Goal: Transaction & Acquisition: Purchase product/service

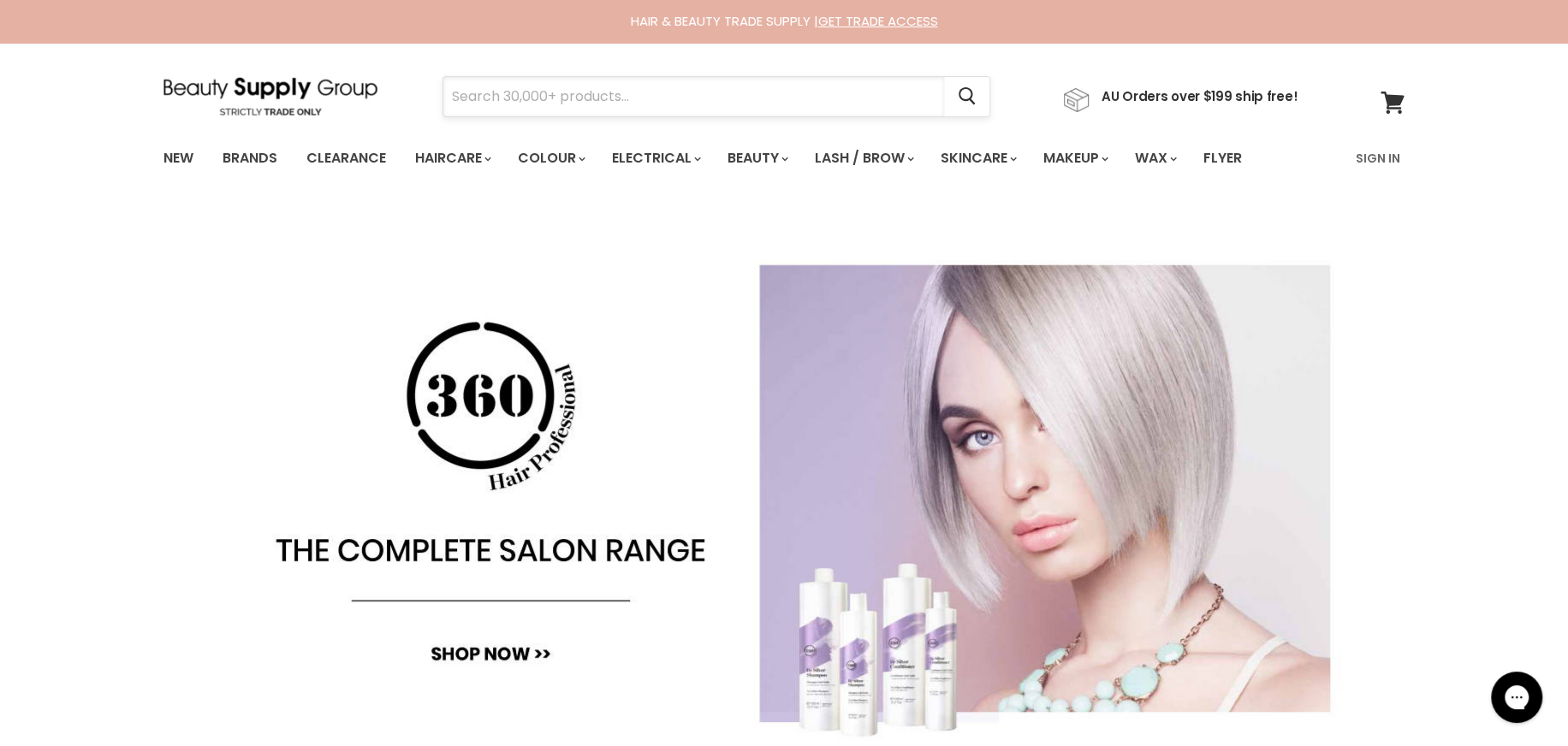
click at [612, 97] on input "Search" at bounding box center [693, 96] width 501 height 40
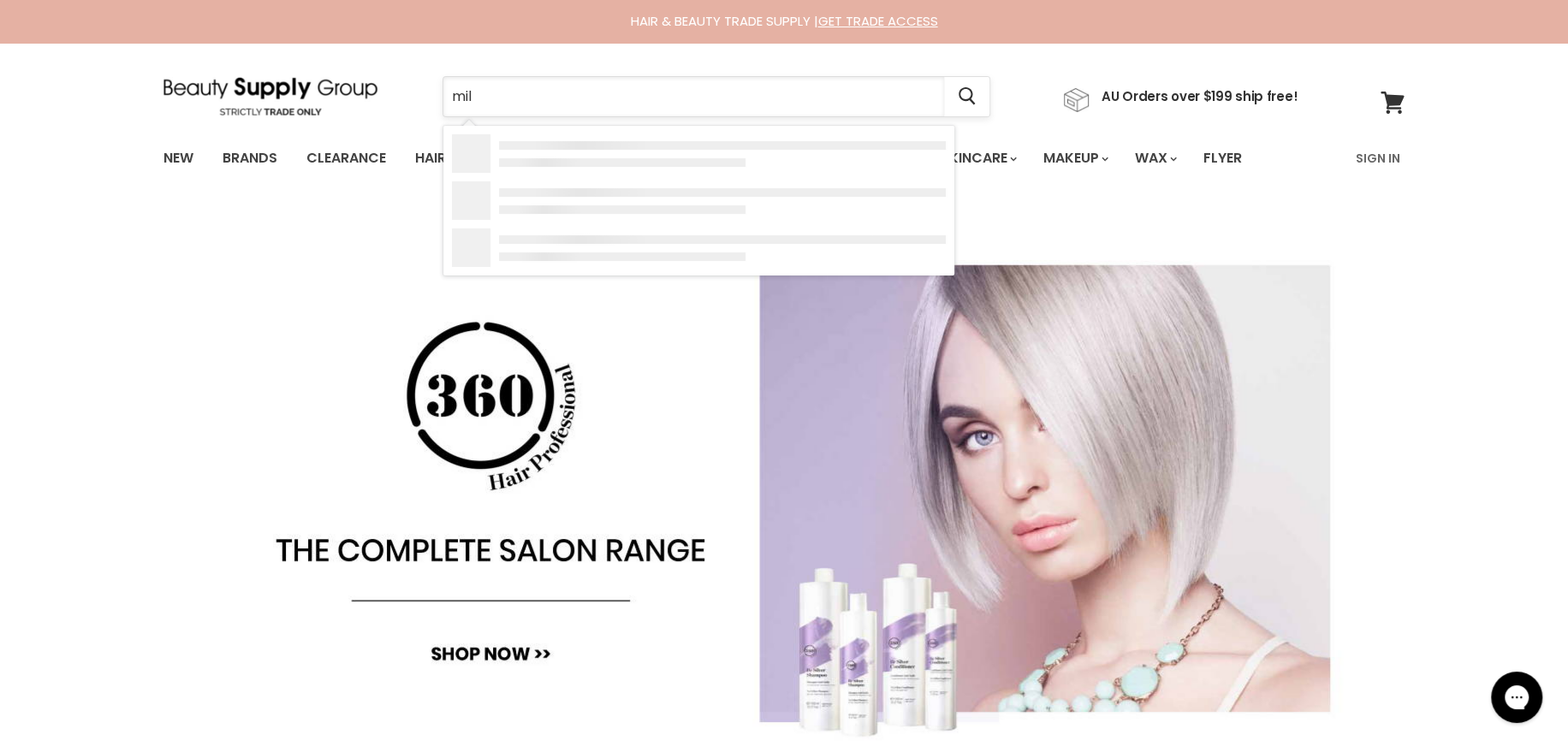
type input "milk"
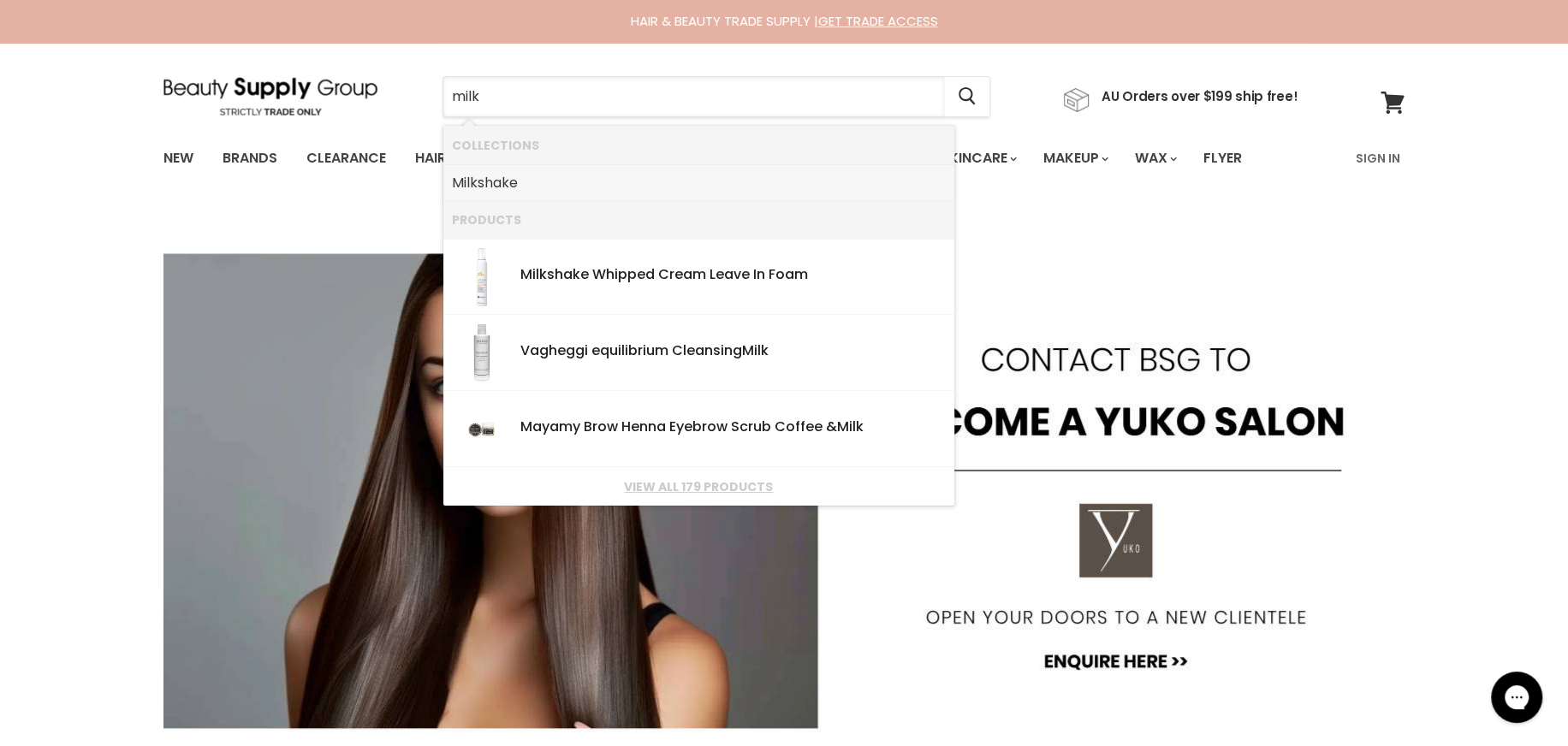
click at [571, 181] on link "Milk shake" at bounding box center [699, 183] width 494 height 28
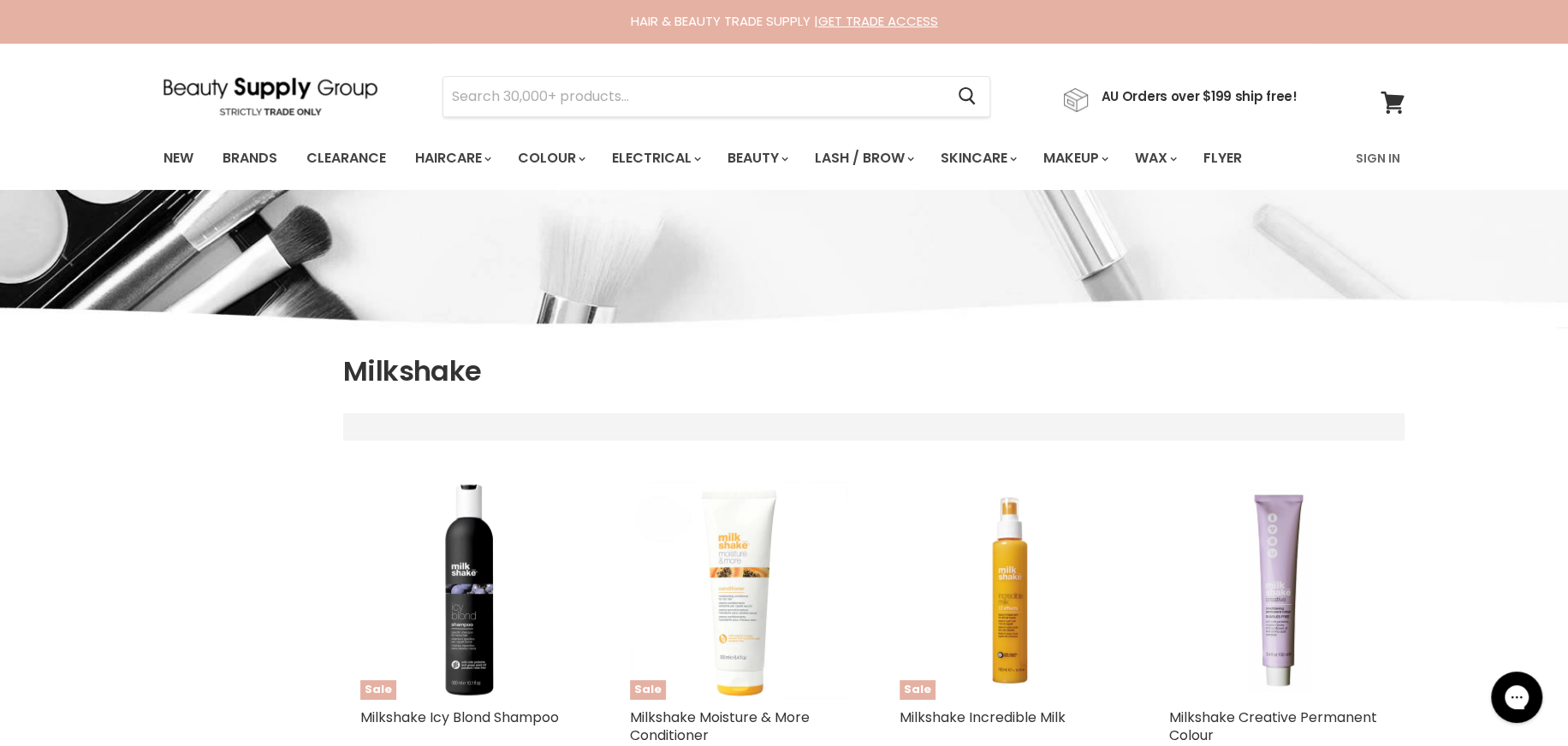
scroll to position [114, 0]
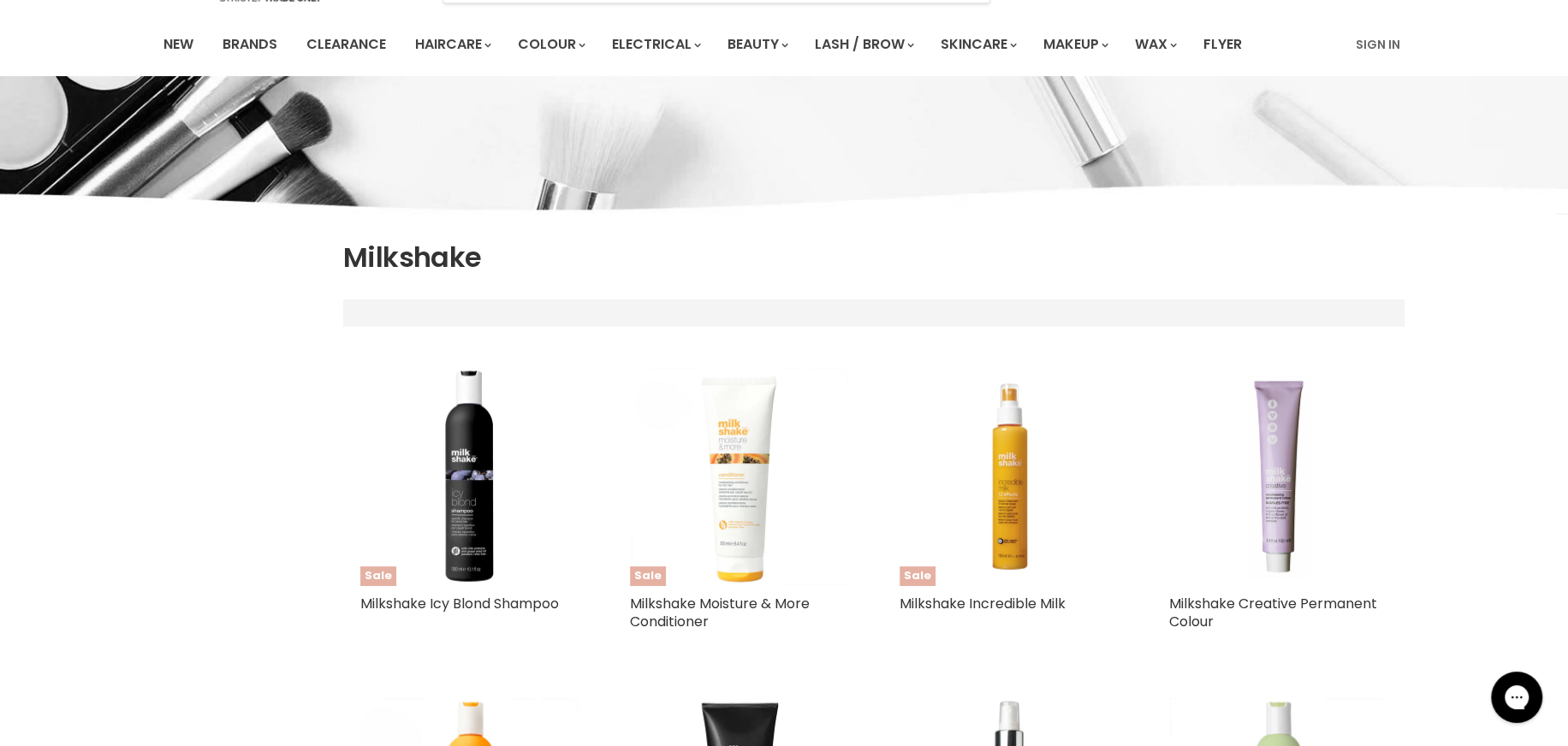
select select "manual"
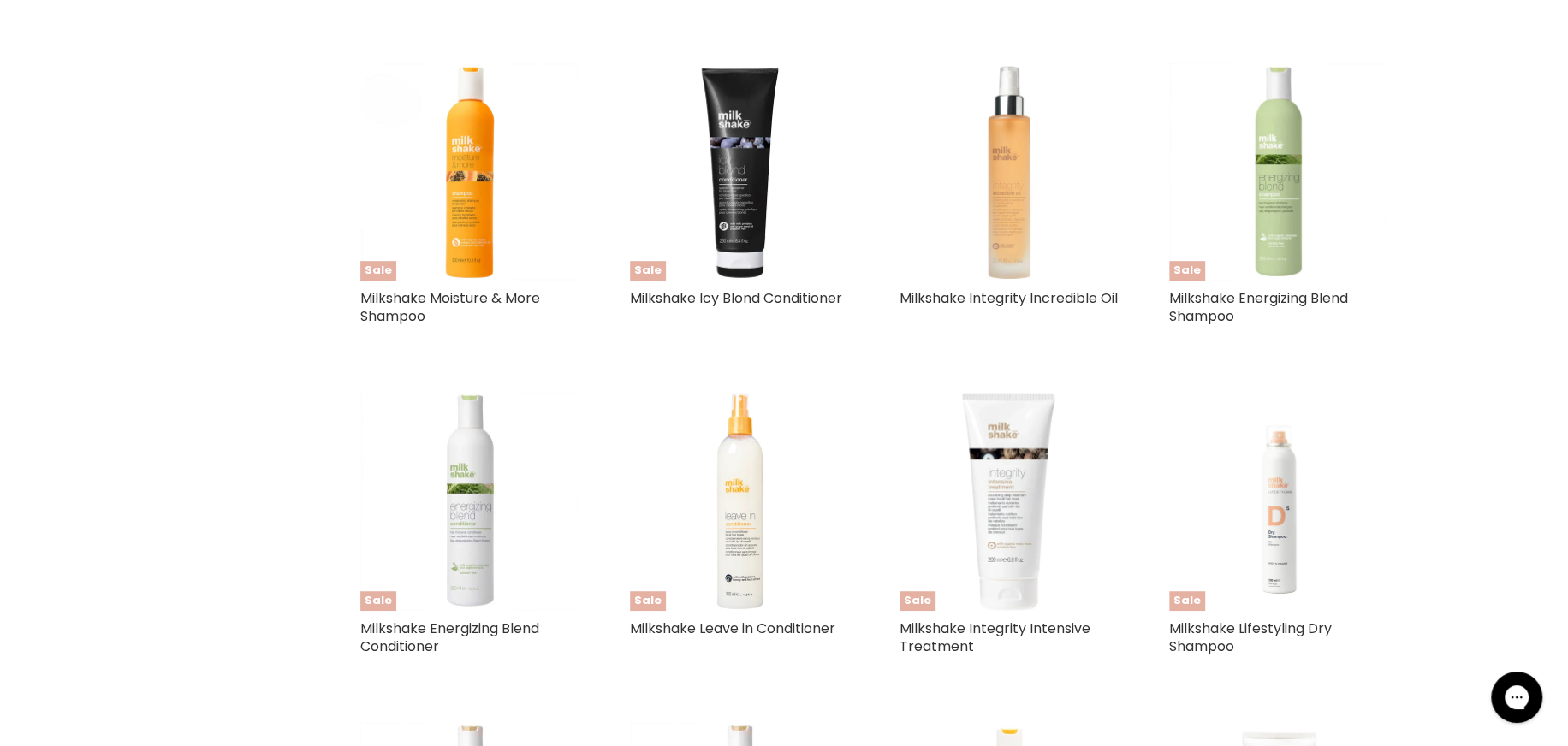
scroll to position [770, 0]
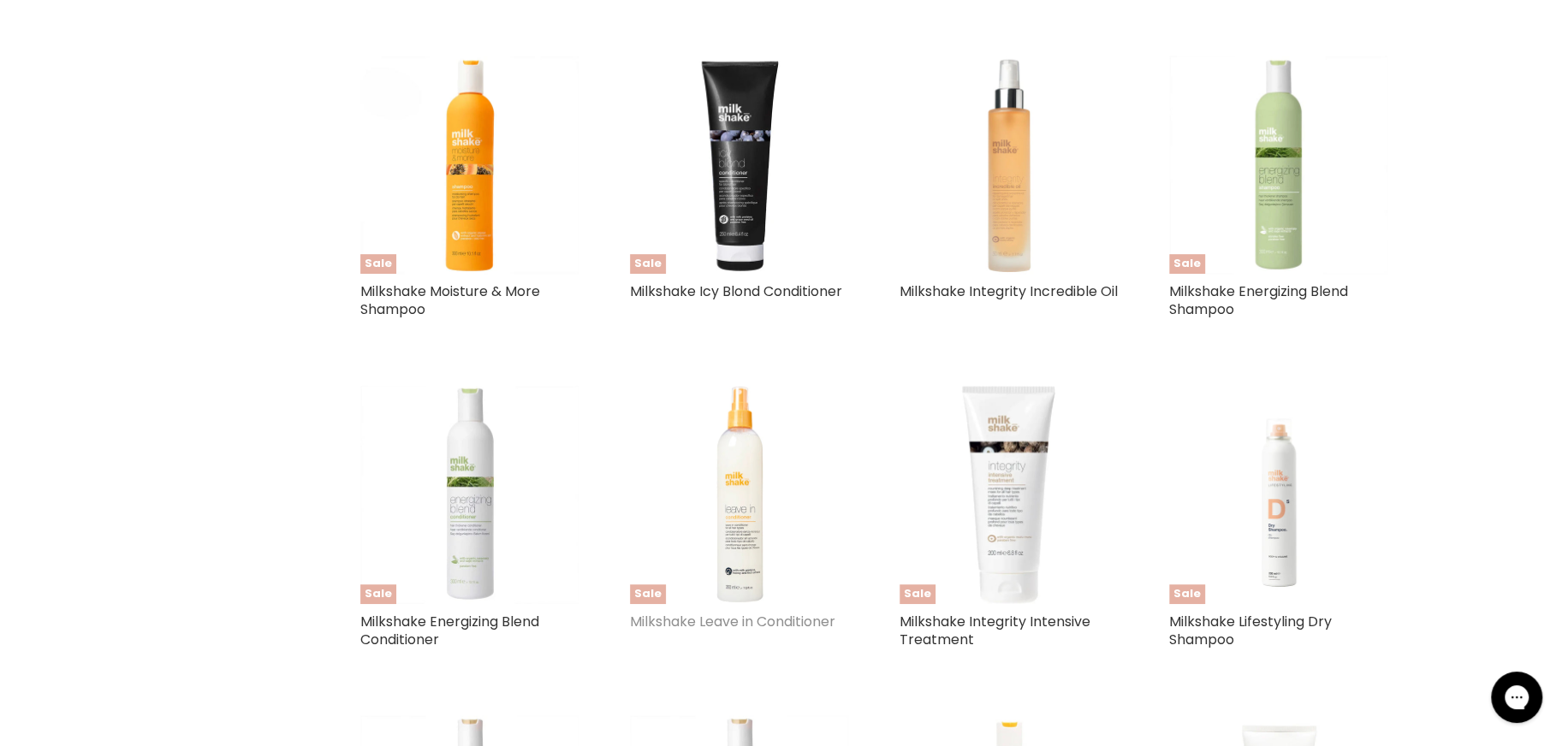
click at [727, 616] on link "Milkshake Leave in Conditioner" at bounding box center [733, 621] width 205 height 19
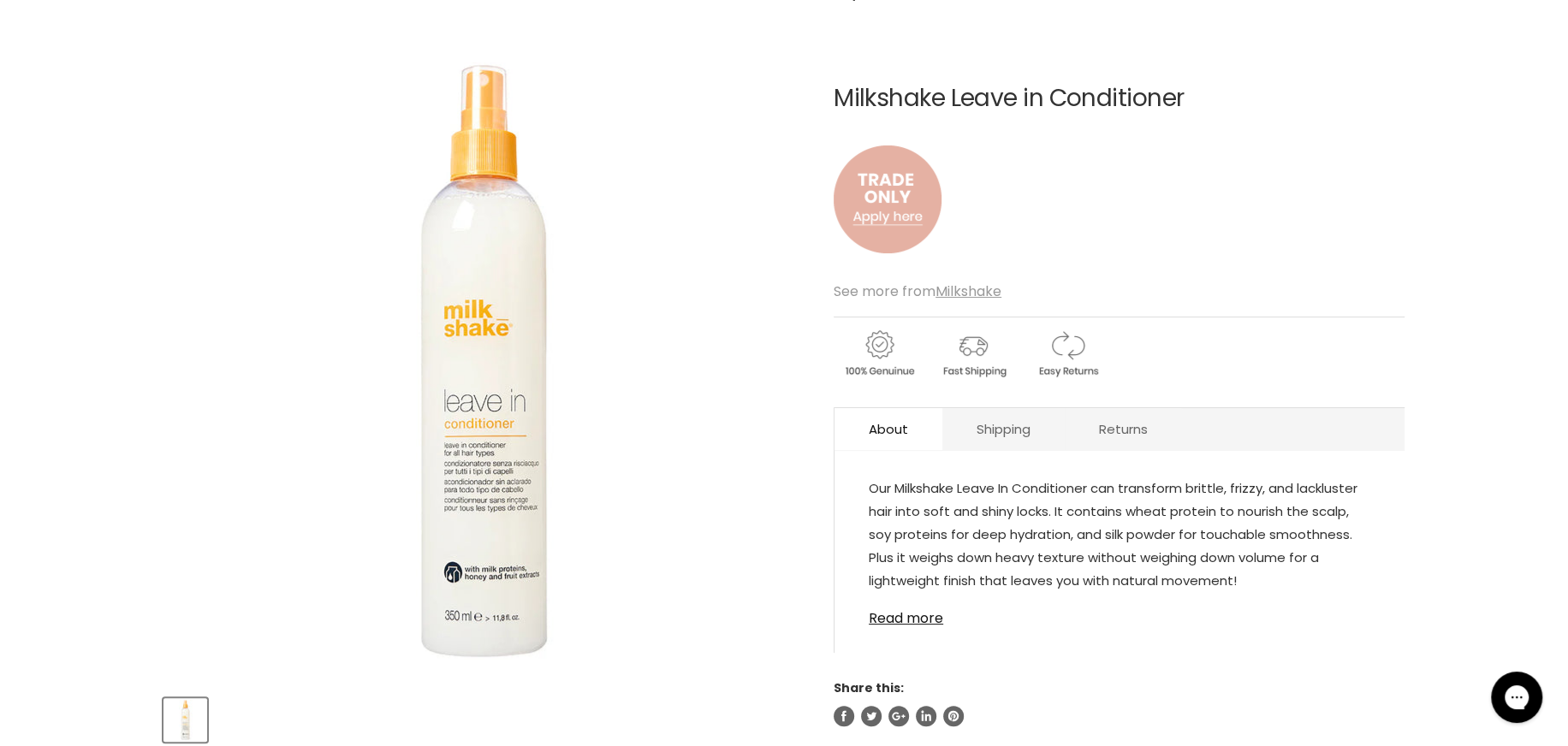
scroll to position [171, 0]
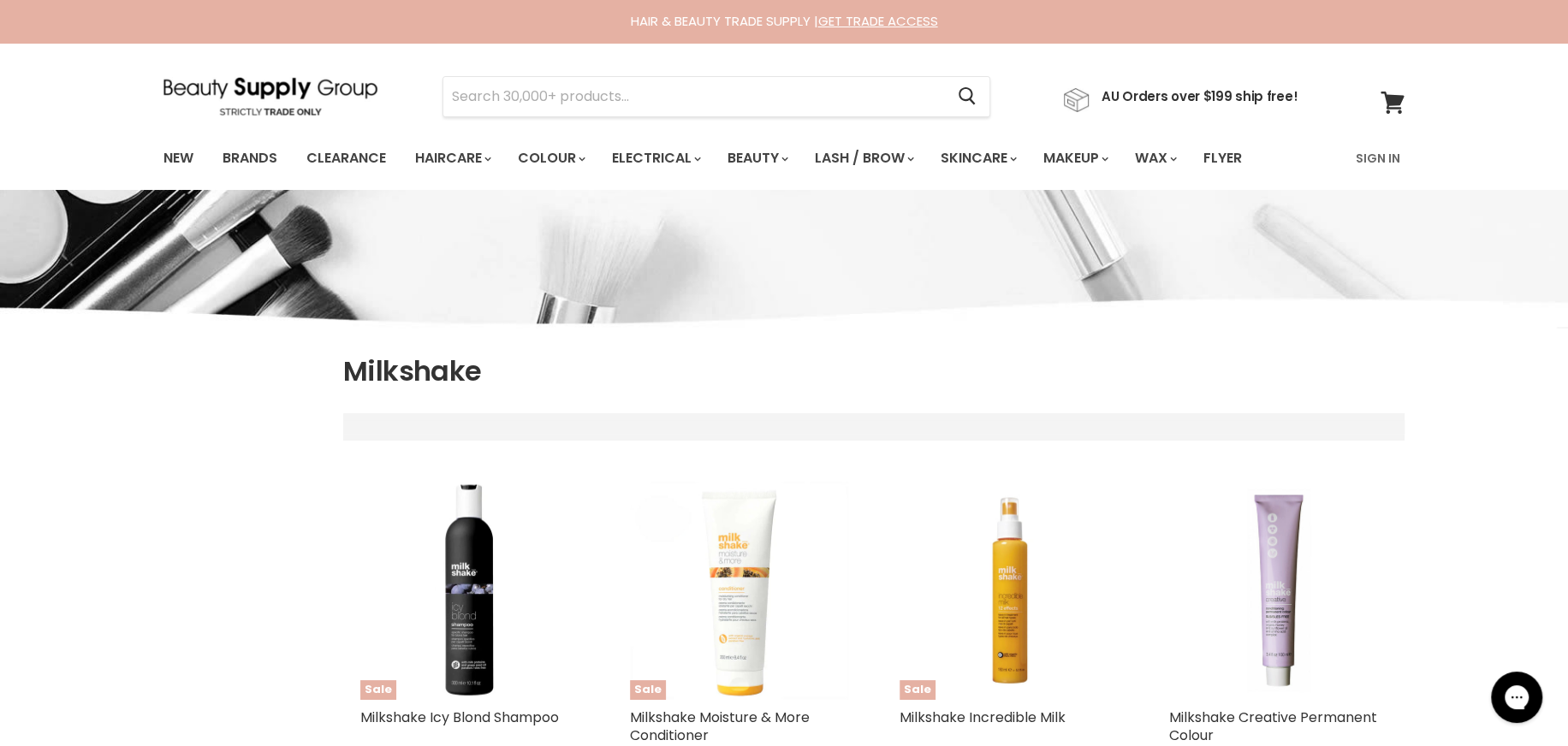
scroll to position [111, 0]
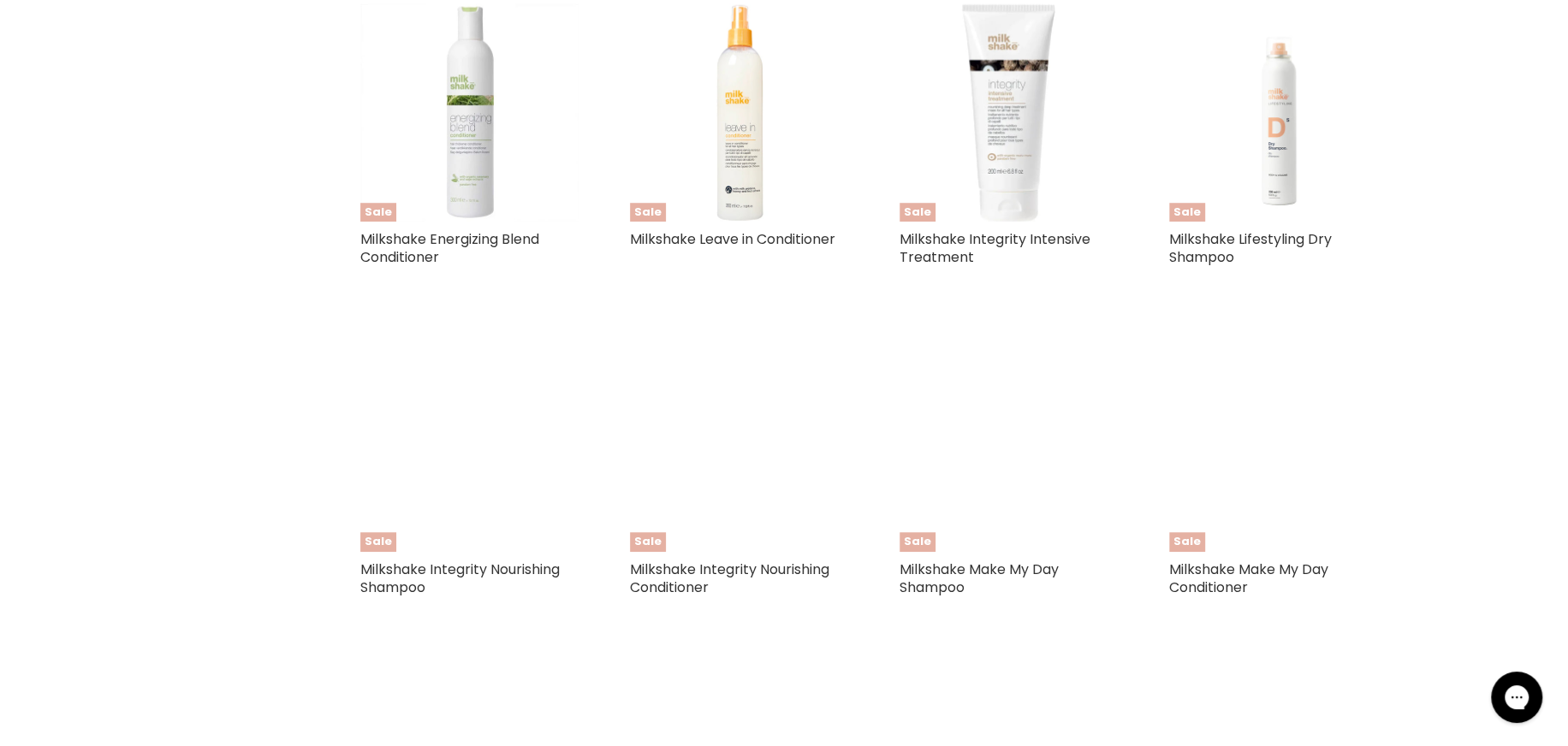
select select "manual"
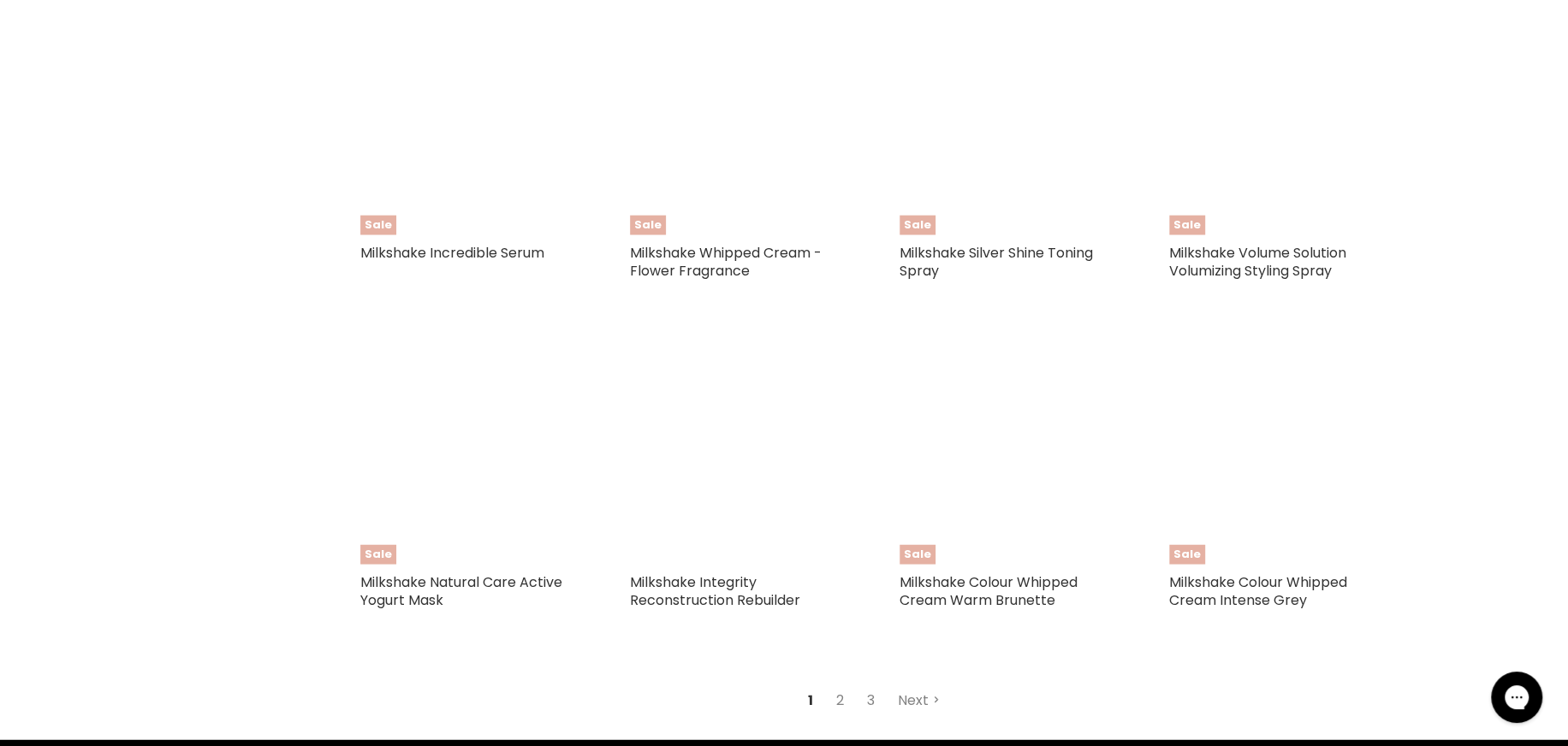
scroll to position [3876, 0]
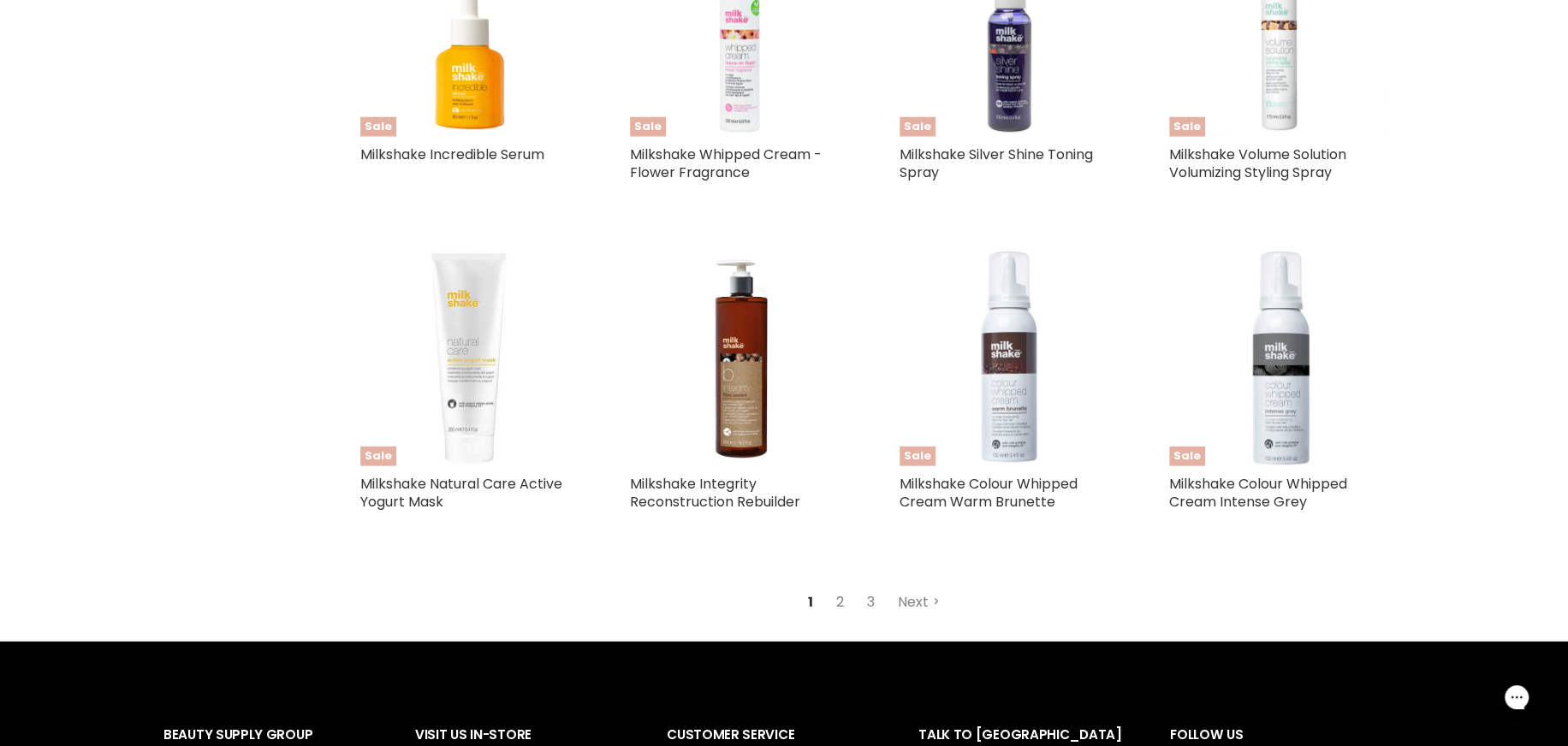
click at [835, 599] on link "2" at bounding box center [840, 602] width 27 height 31
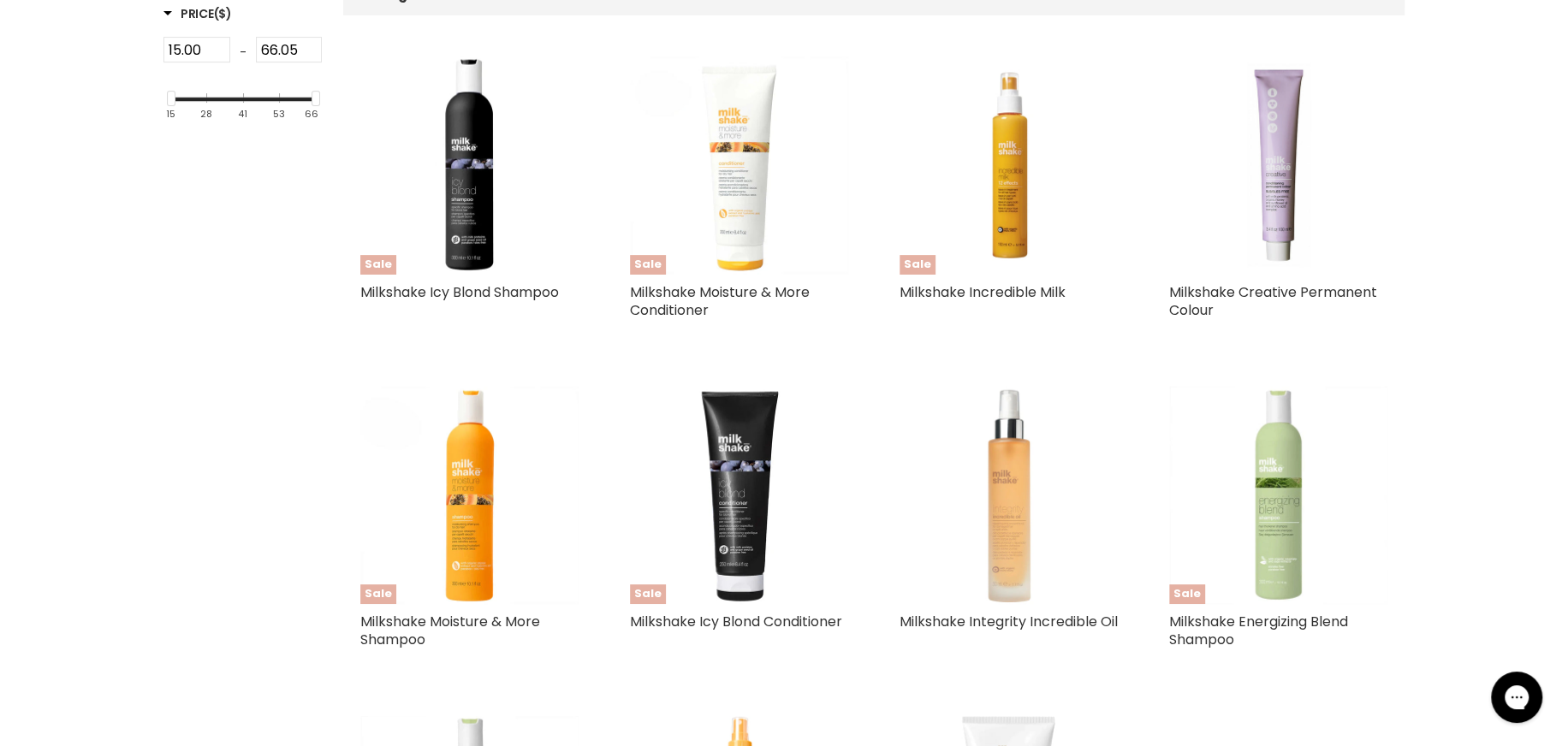
scroll to position [436, 0]
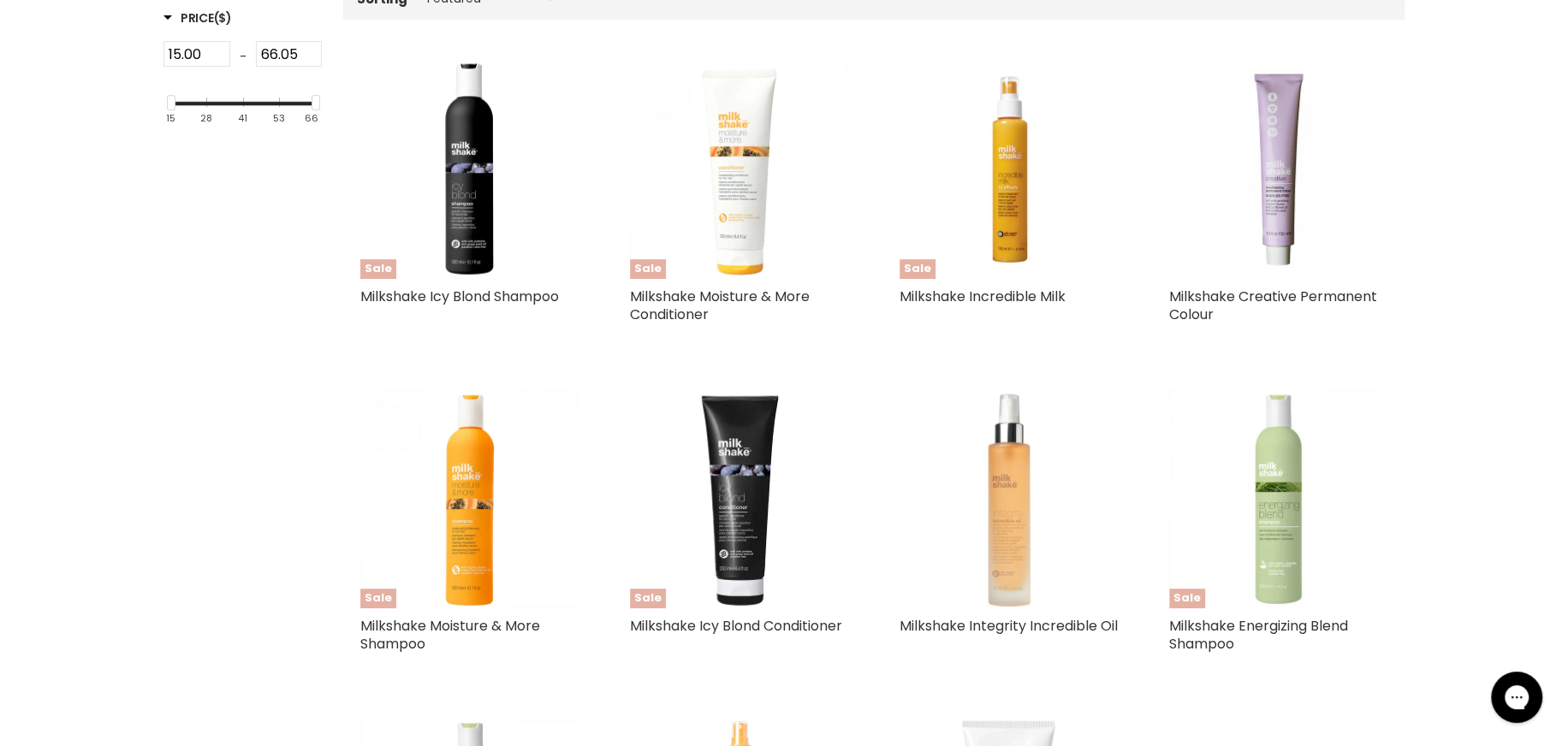
select select "manual"
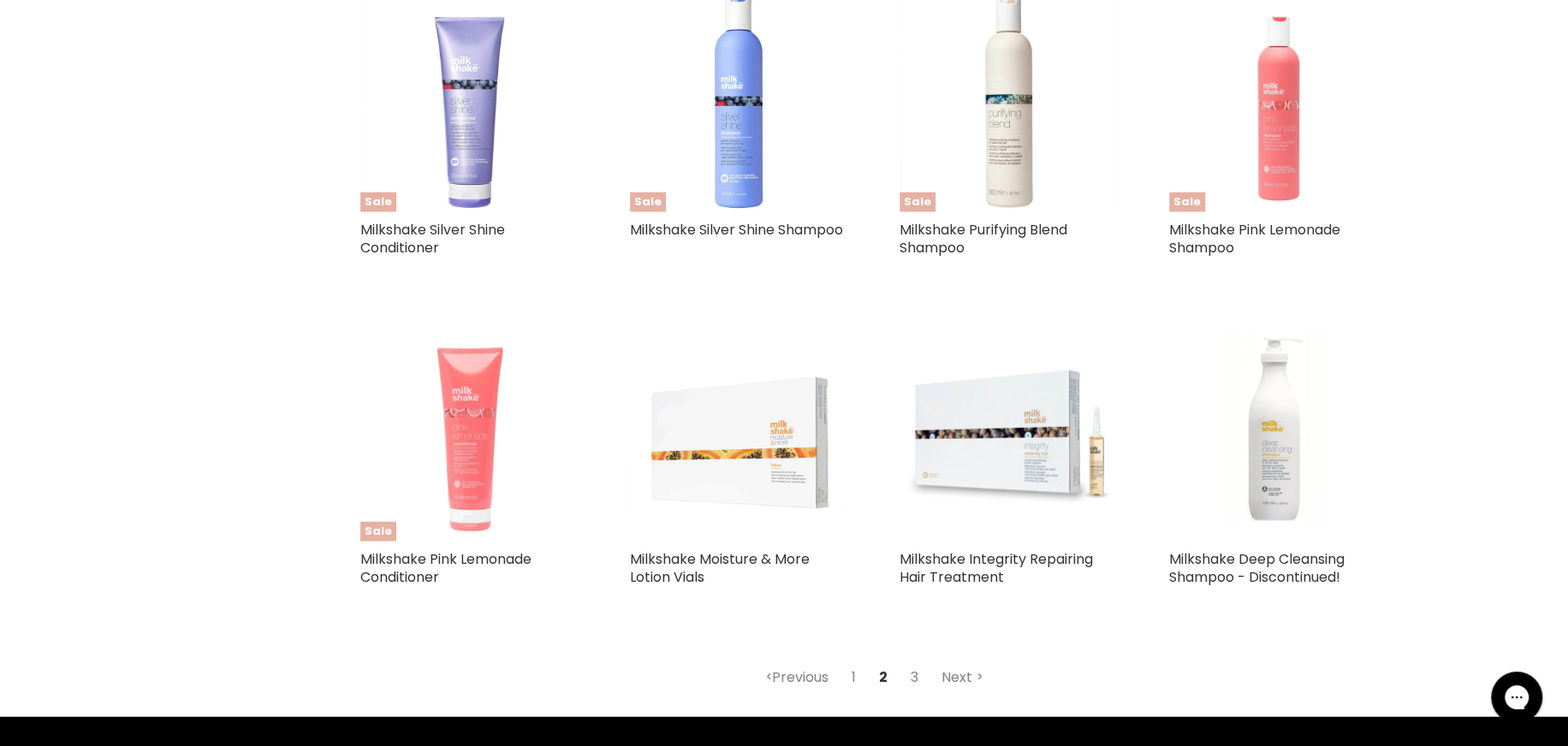
scroll to position [3945, 0]
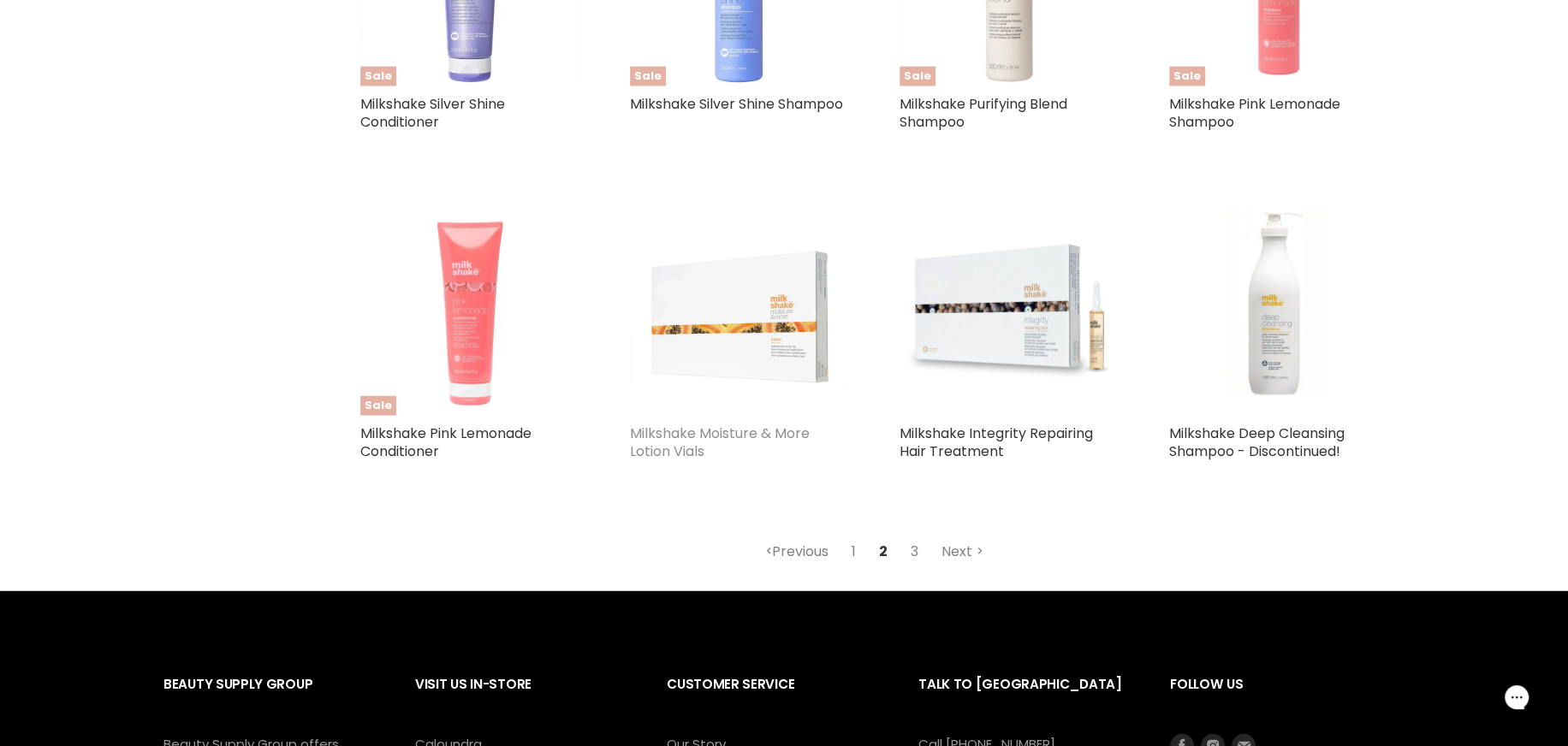
click at [733, 433] on link "Milkshake Moisture & More Lotion Vials" at bounding box center [720, 442] width 180 height 38
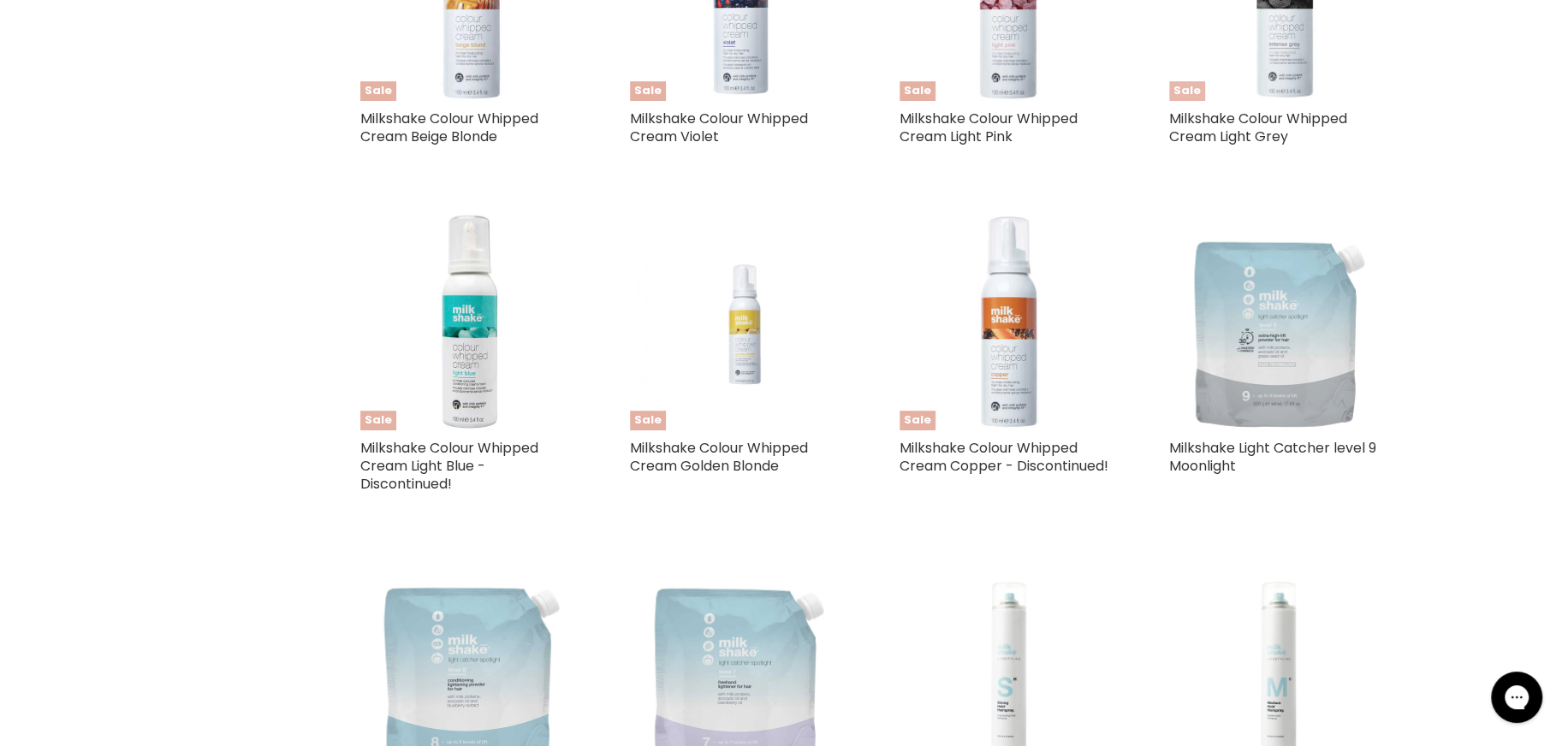
select select "manual"
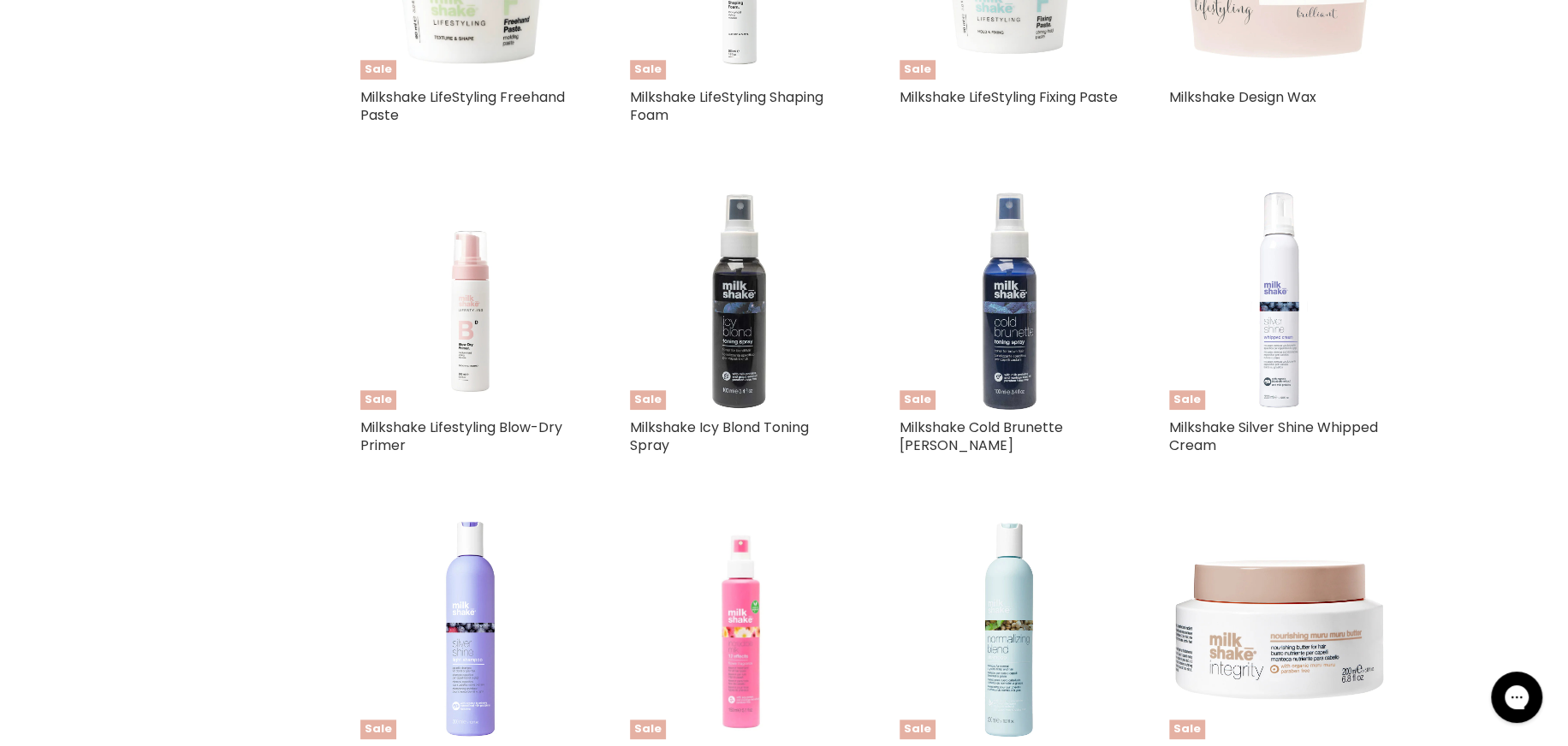
scroll to position [1813, 0]
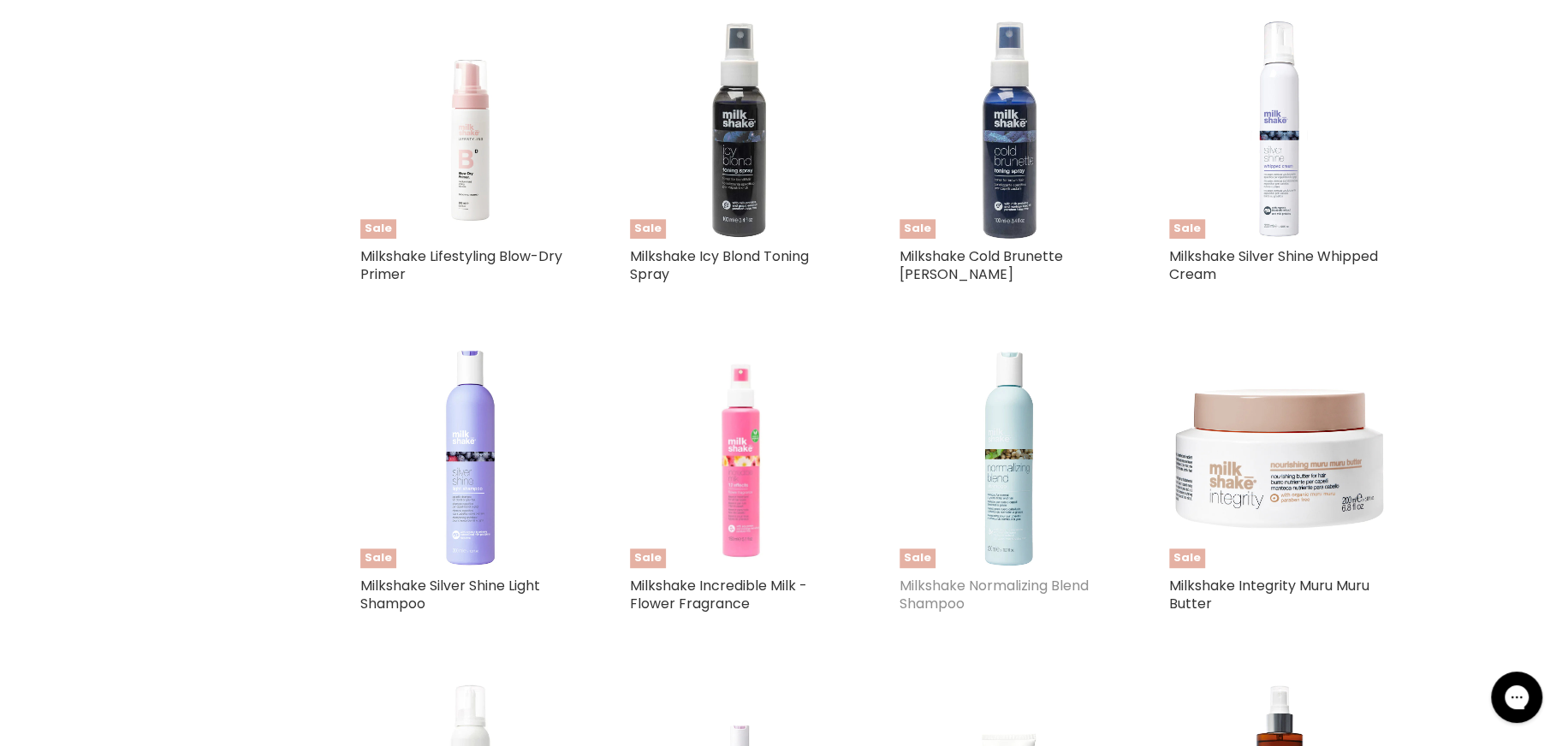
click at [984, 584] on link "Milkshake Normalizing Blend Shampoo" at bounding box center [994, 594] width 189 height 38
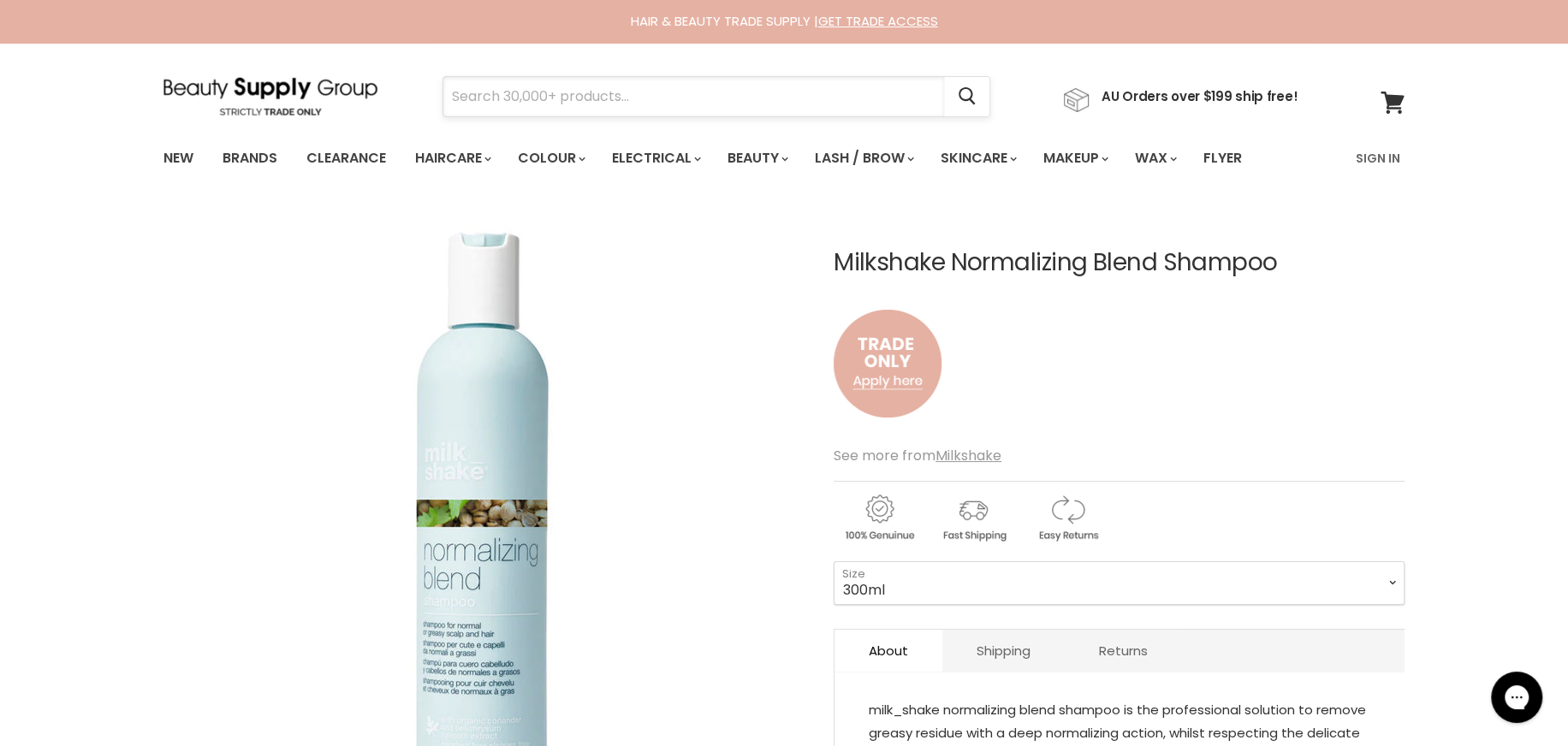
click at [514, 101] on input "Search" at bounding box center [693, 96] width 501 height 40
type input "milkshake"
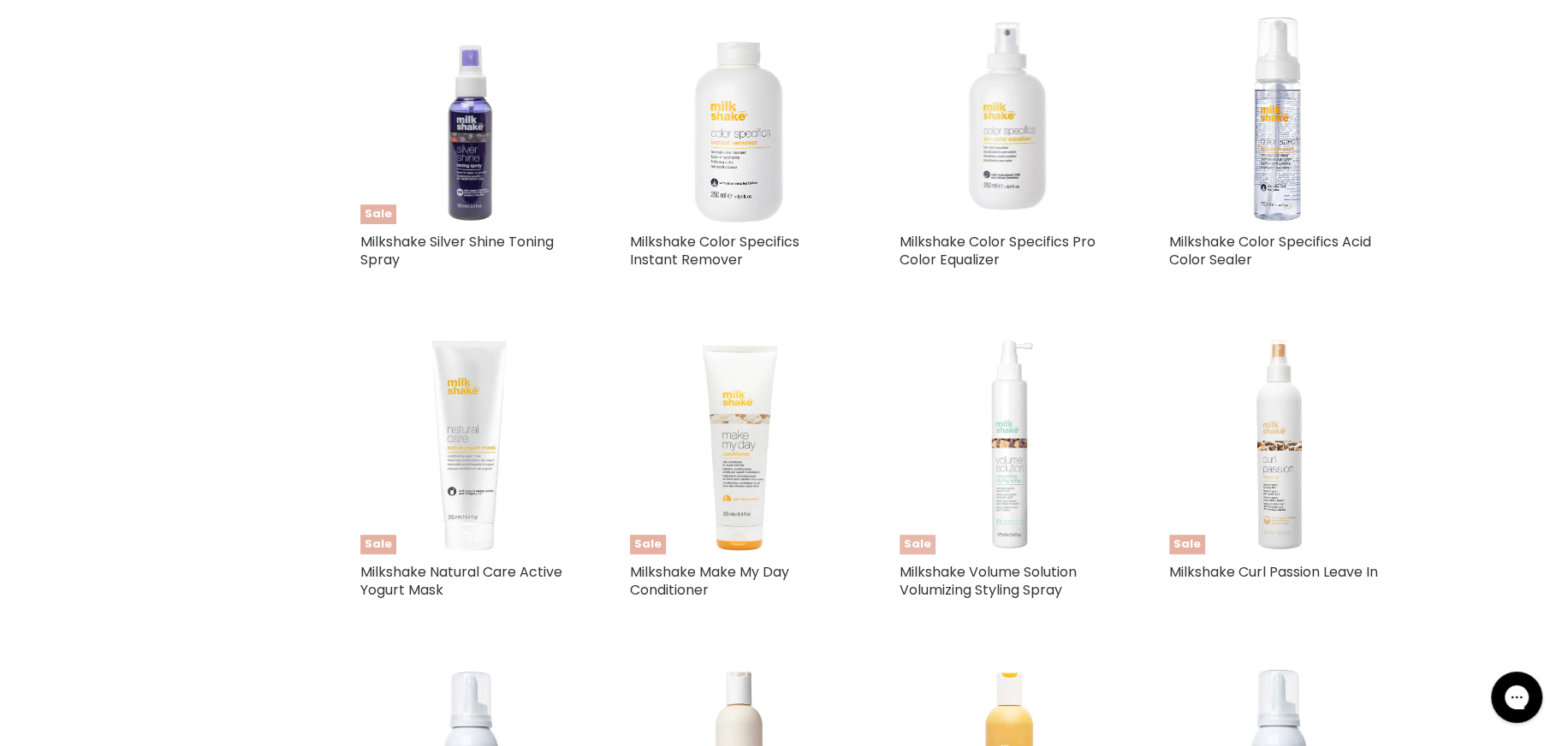
scroll to position [770, 0]
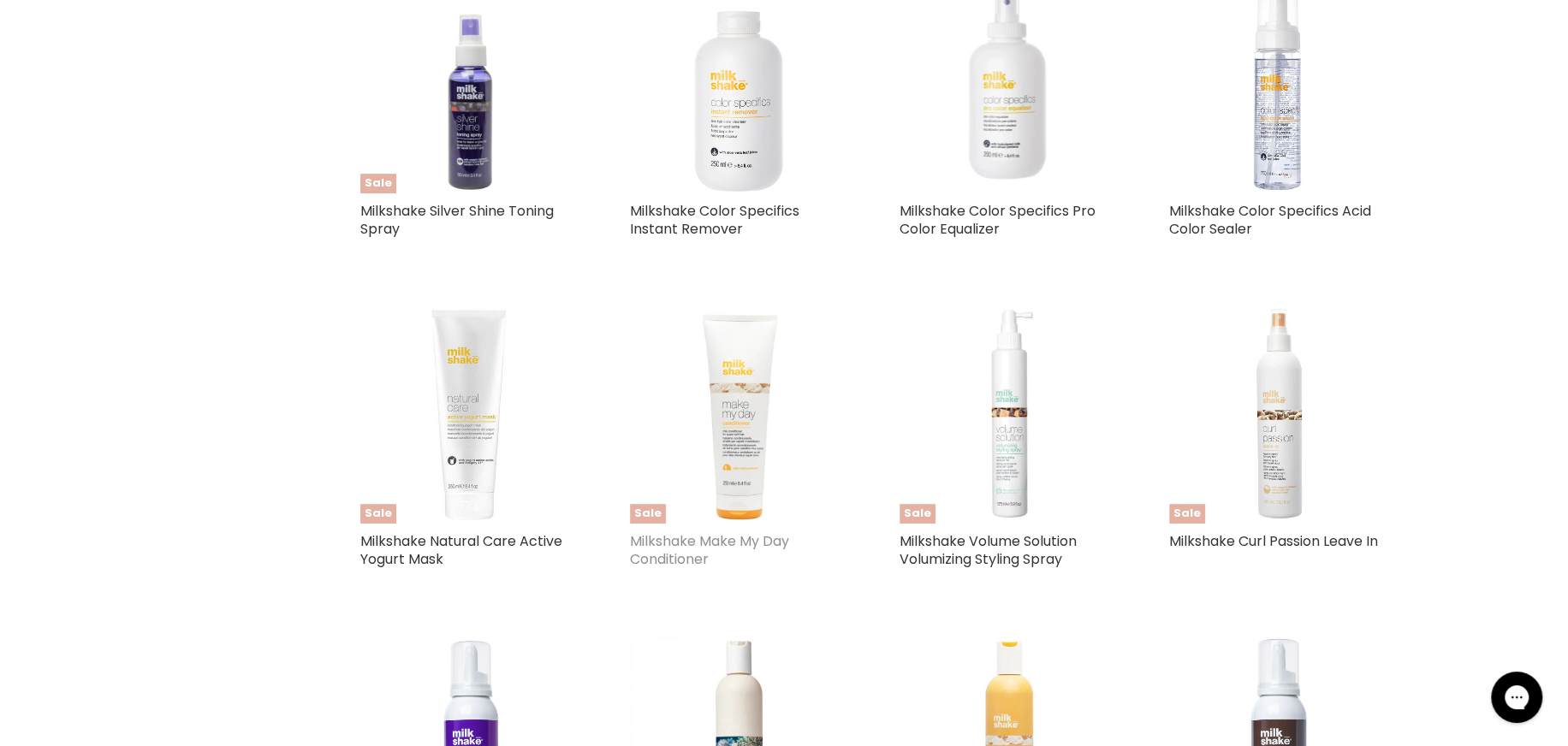
click at [663, 551] on link "Milkshake Make My Day Conditioner" at bounding box center [710, 550] width 159 height 38
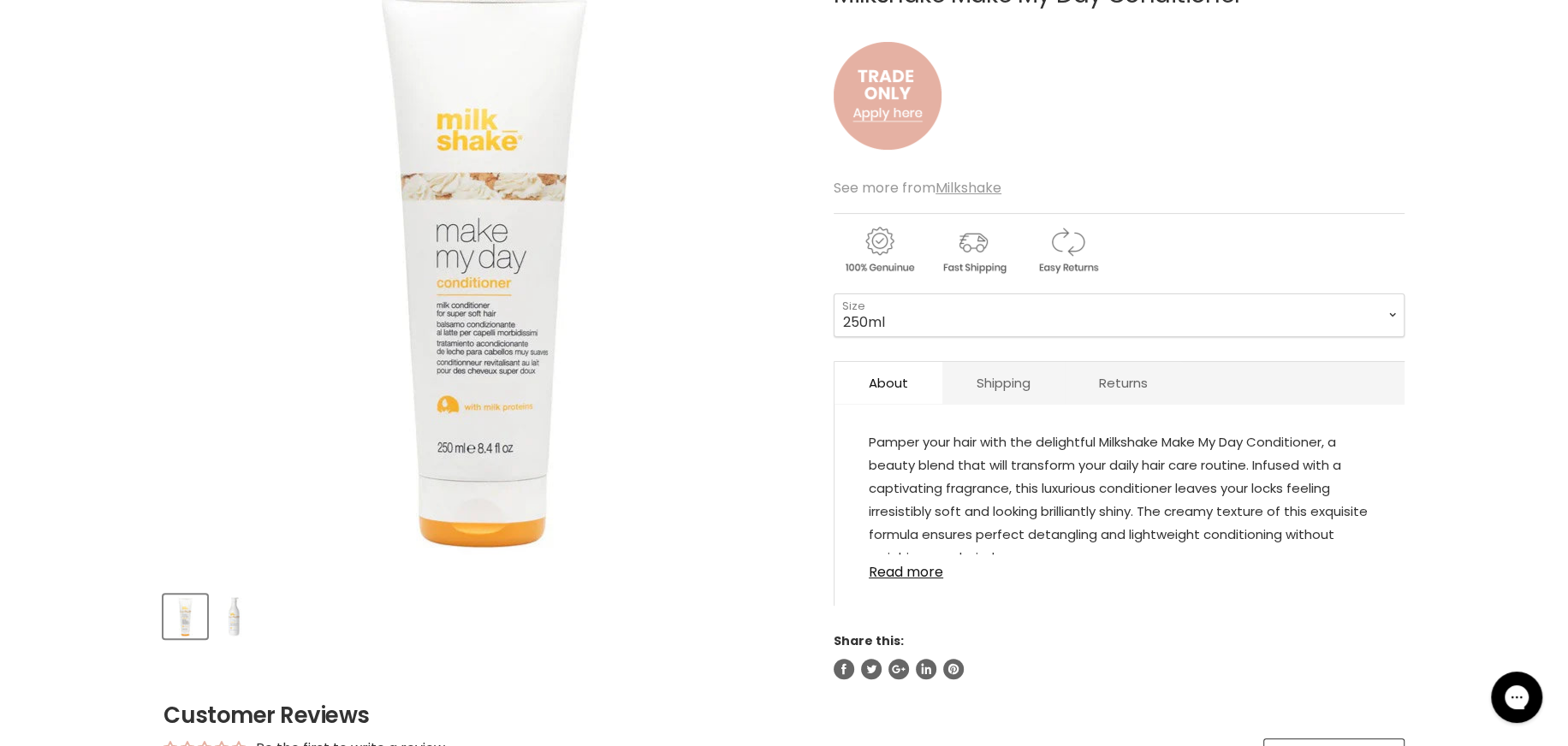
scroll to position [171, 0]
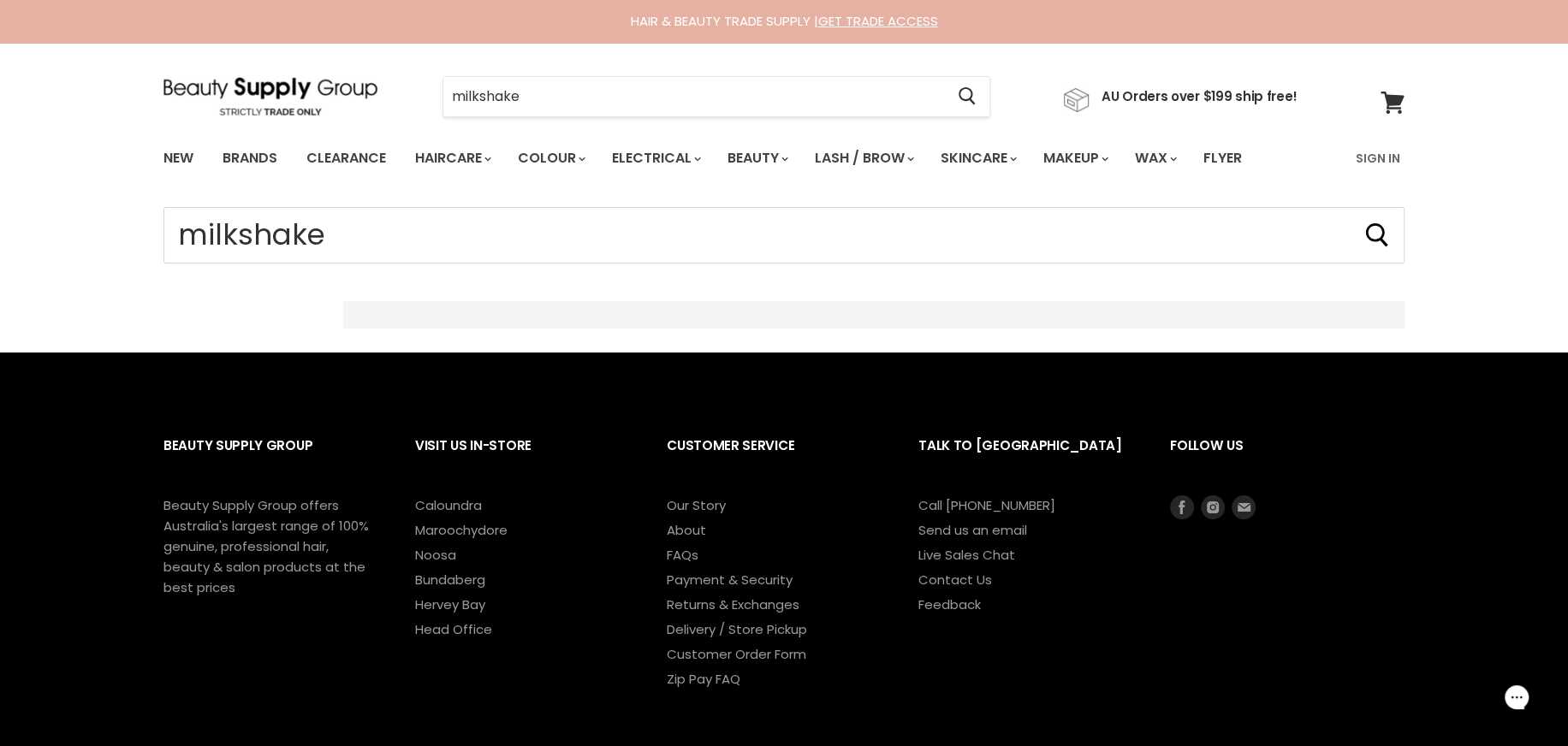
scroll to position [1058, 0]
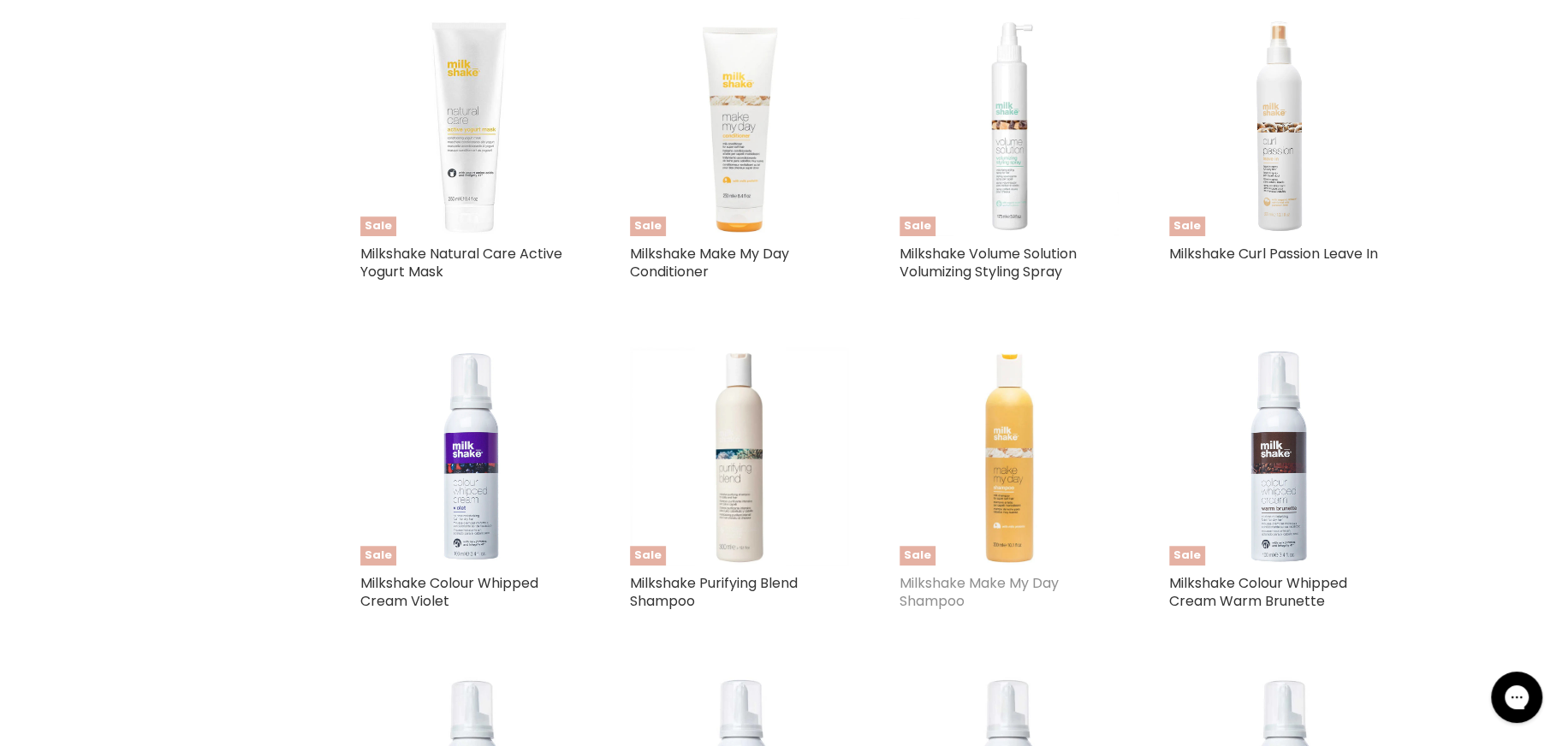
click at [910, 594] on link "Milkshake Make My Day Shampoo" at bounding box center [979, 592] width 159 height 38
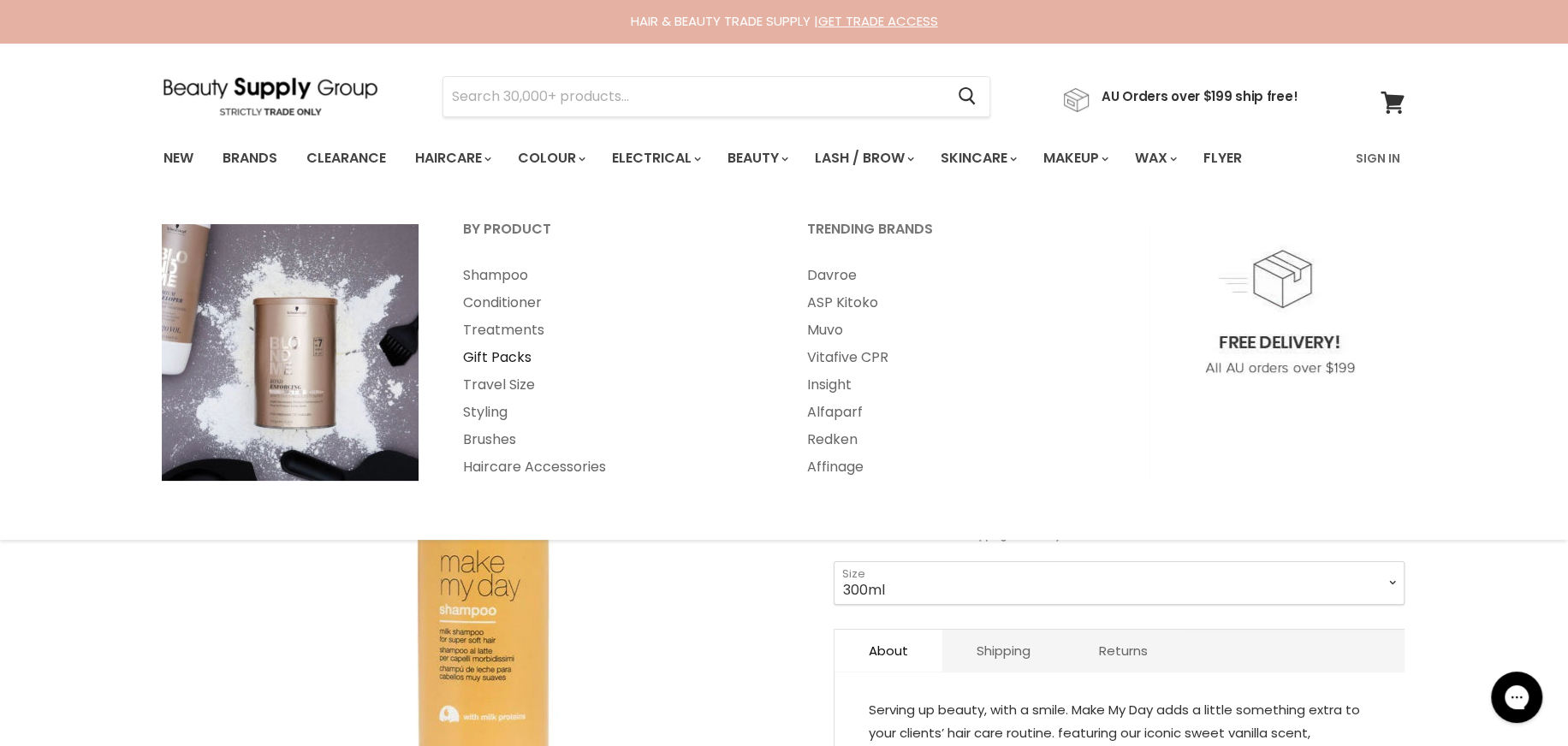
click at [492, 356] on link "Gift Packs" at bounding box center [612, 358] width 341 height 28
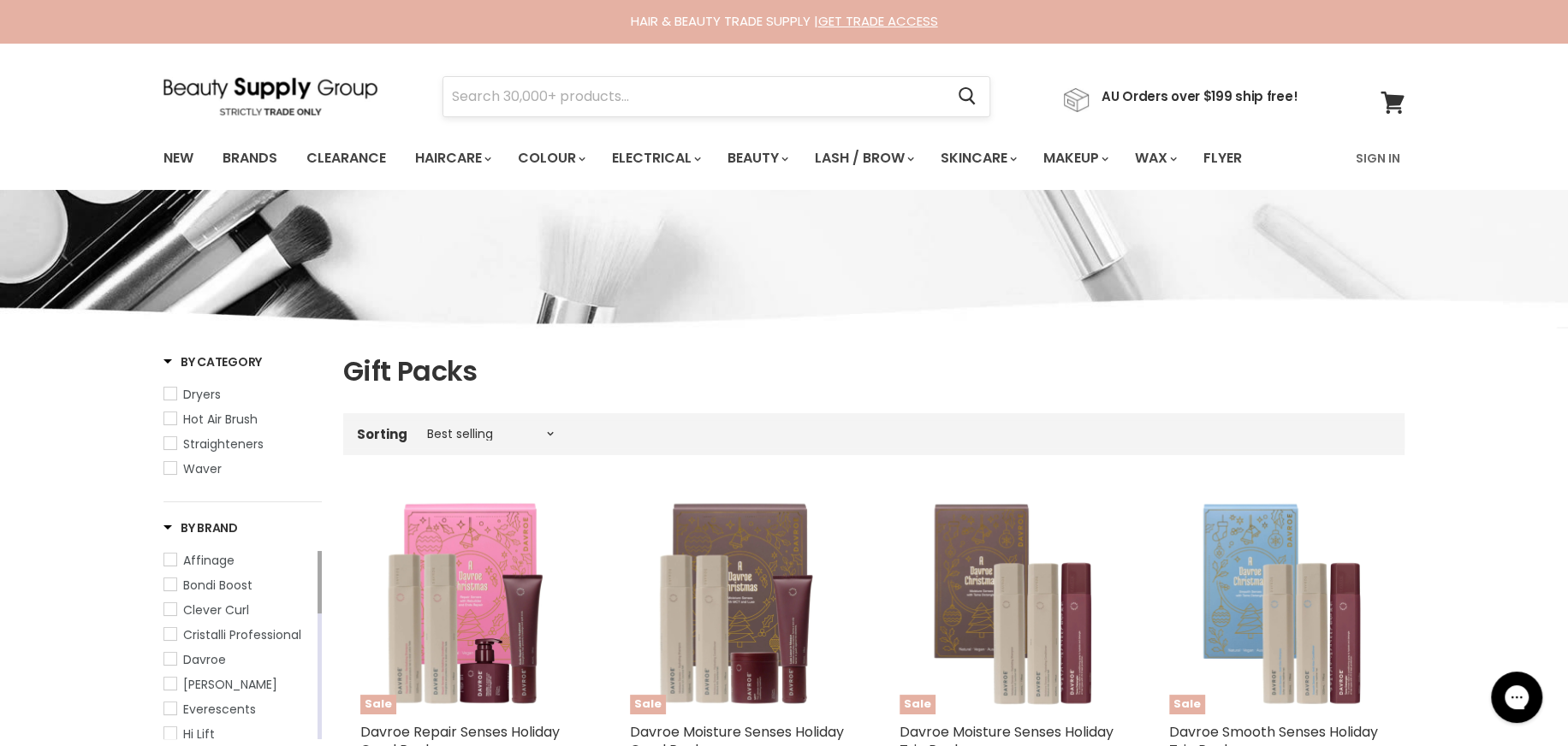
click at [514, 95] on input "Search" at bounding box center [693, 96] width 501 height 40
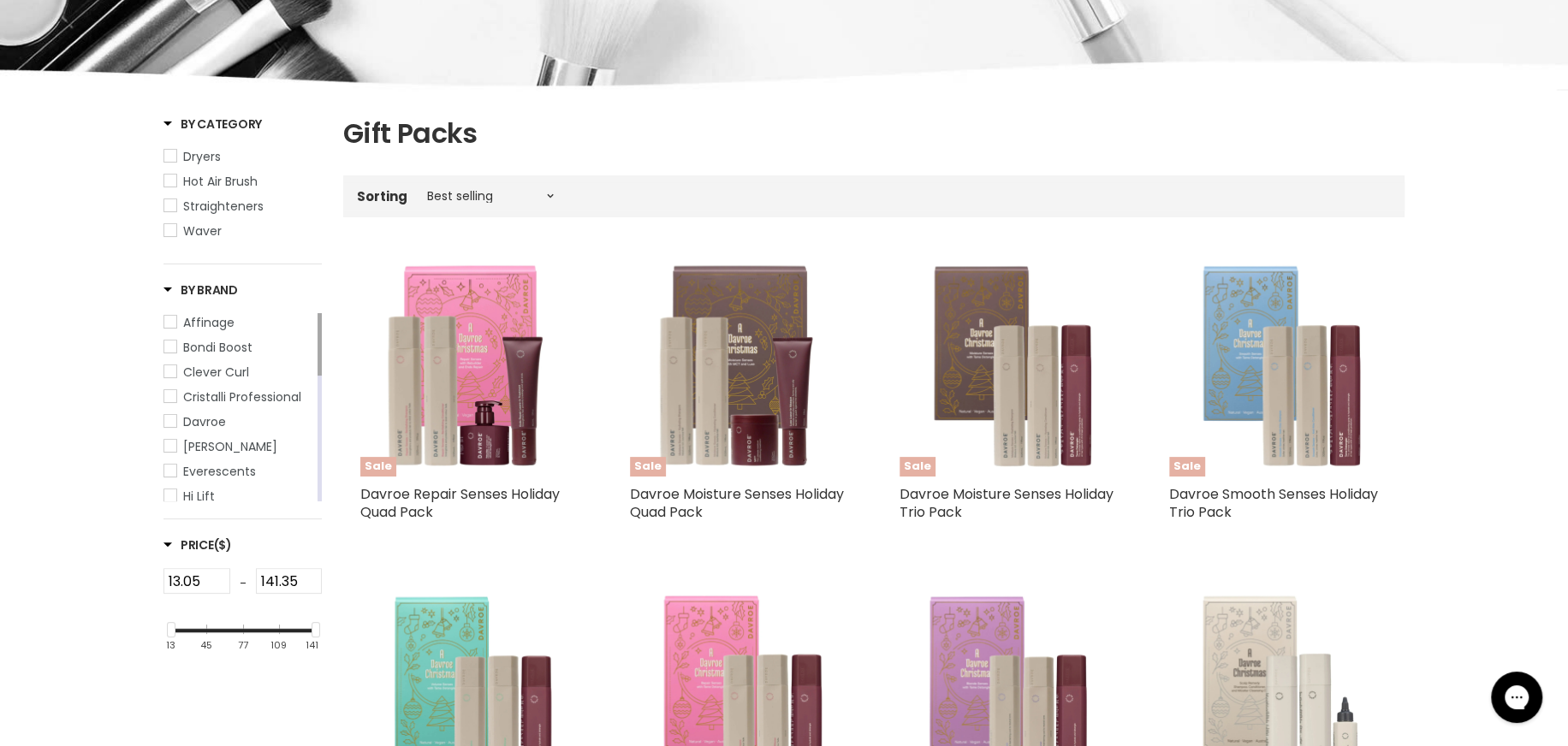
scroll to position [256, 0]
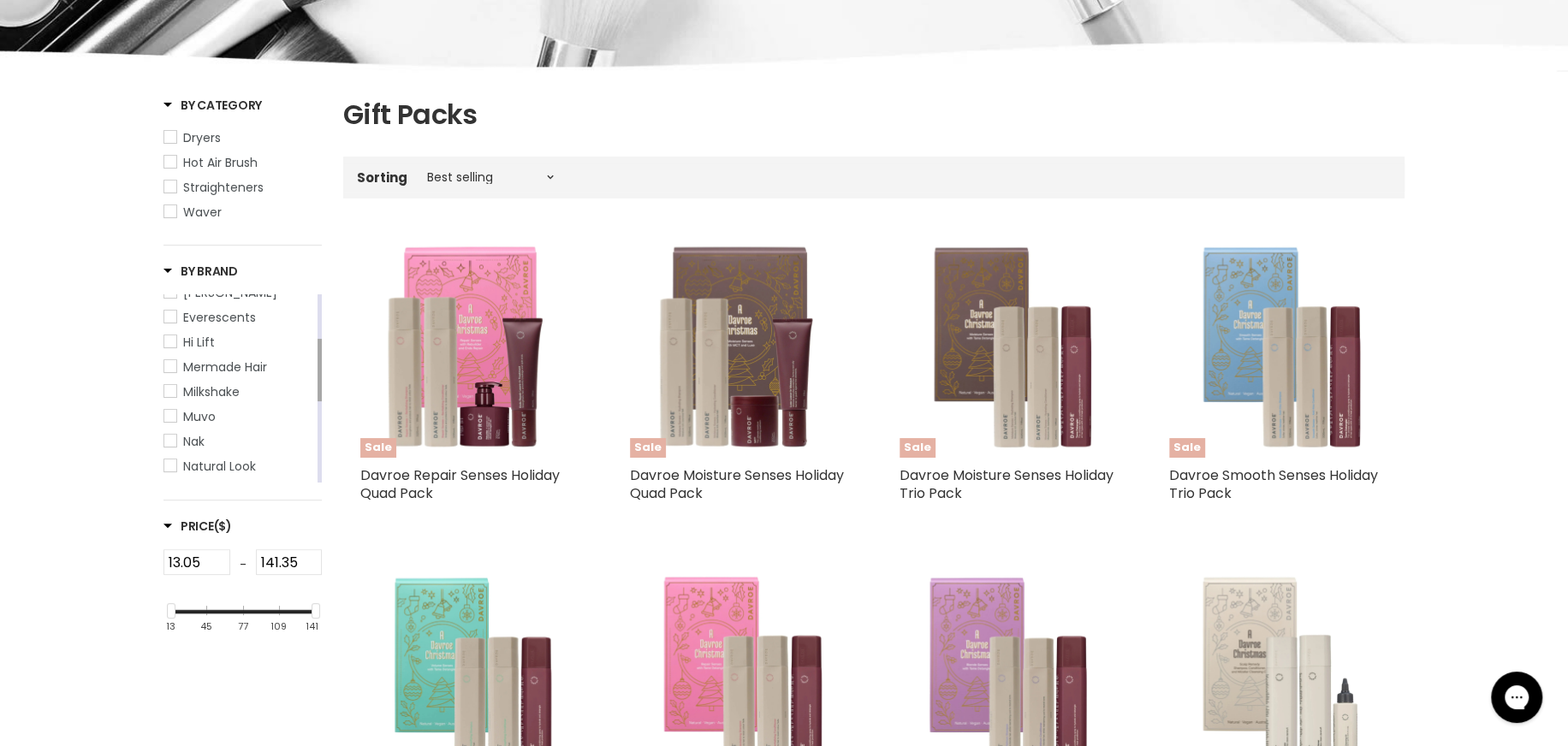
drag, startPoint x: 318, startPoint y: 346, endPoint x: 317, endPoint y: 391, distance: 45.0
click at [317, 391] on div "Main content" at bounding box center [319, 369] width 5 height 62
click at [171, 392] on span "Milkshake" at bounding box center [170, 391] width 12 height 12
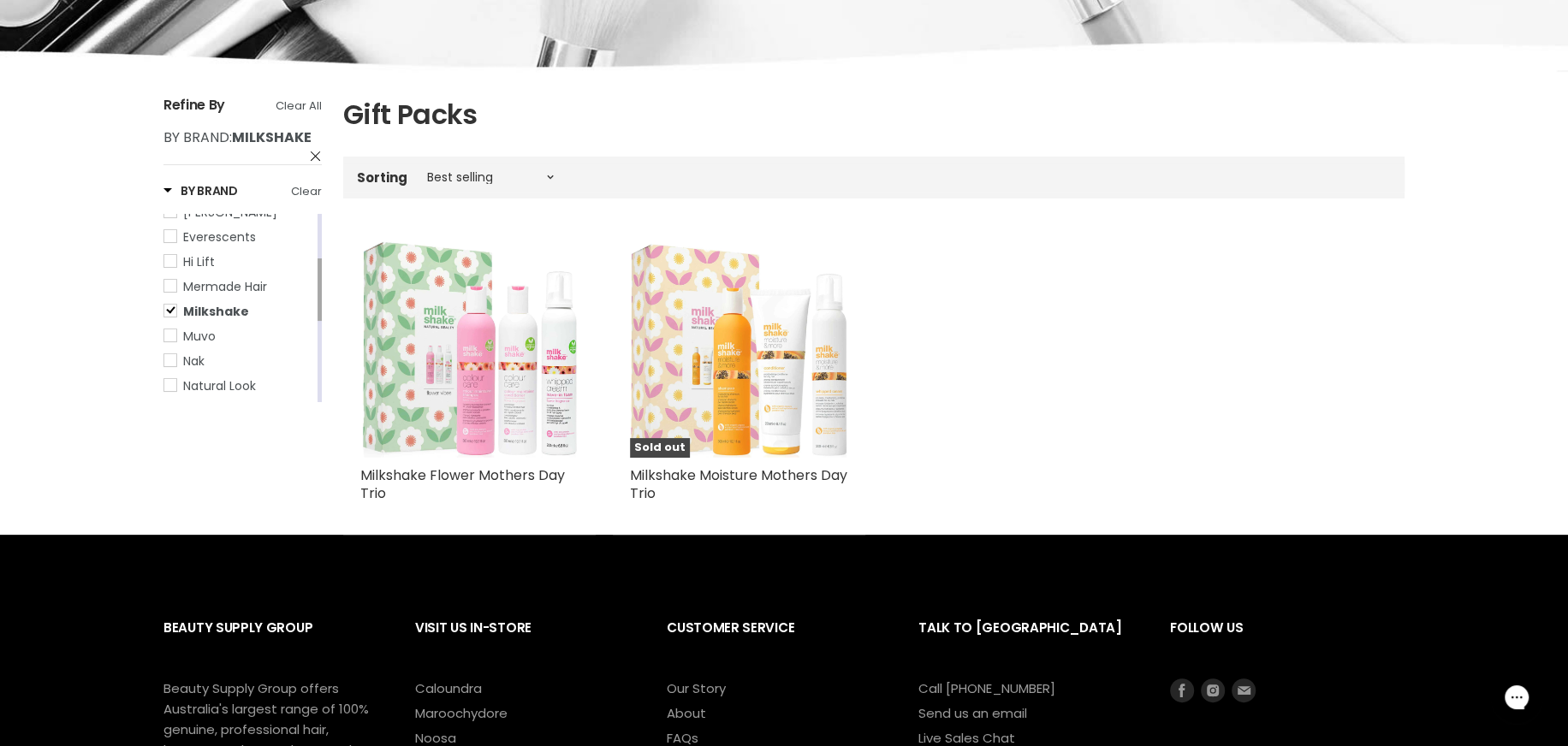
click at [788, 382] on img "Main content" at bounding box center [740, 349] width 218 height 218
